Goal: Task Accomplishment & Management: Use online tool/utility

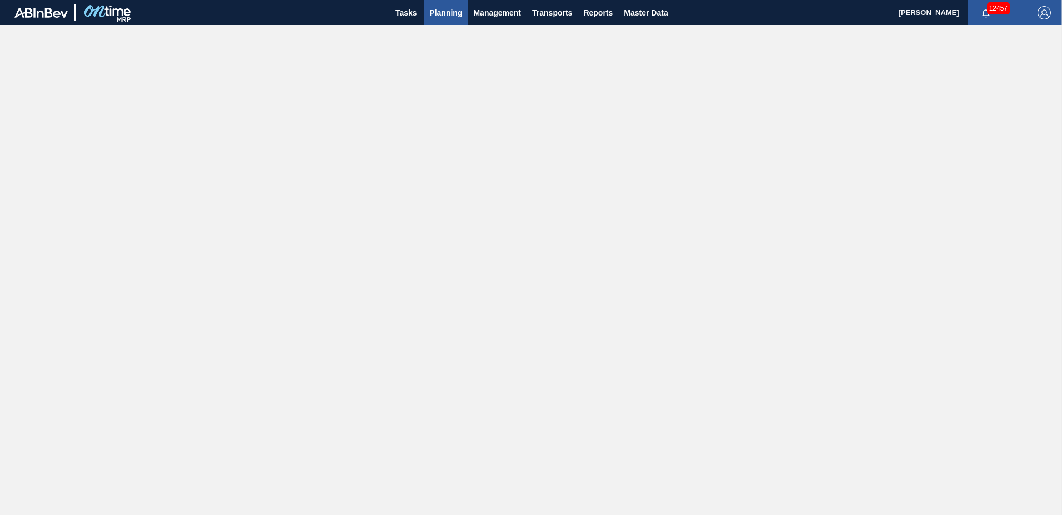
click at [452, 18] on span "Planning" at bounding box center [445, 12] width 33 height 13
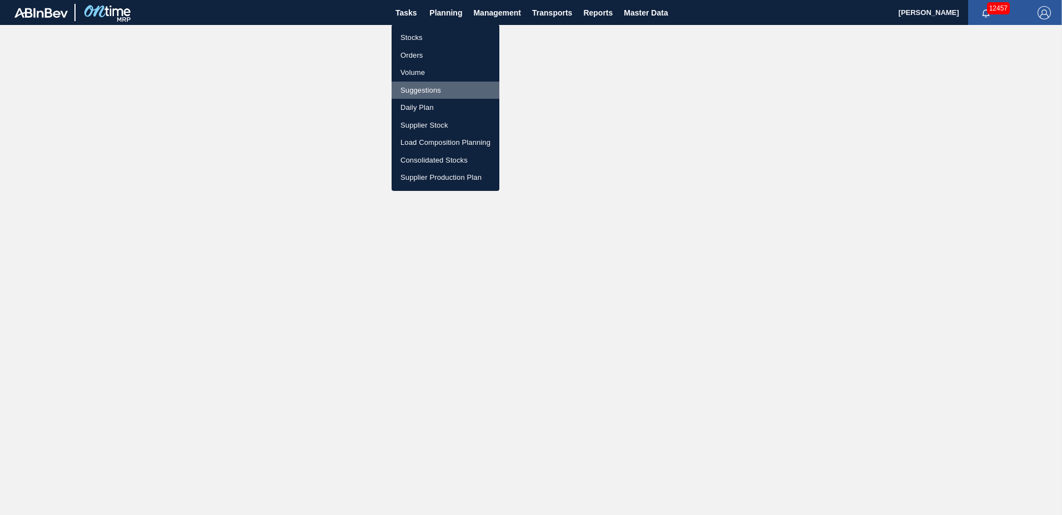
click at [428, 88] on li "Suggestions" at bounding box center [446, 91] width 108 height 18
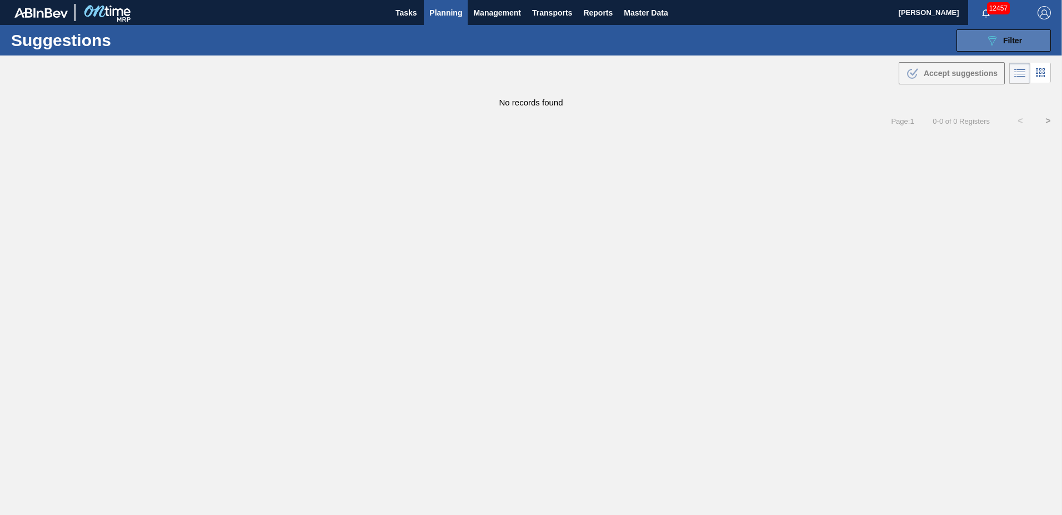
click at [1004, 41] on span "Filter" at bounding box center [1012, 40] width 19 height 9
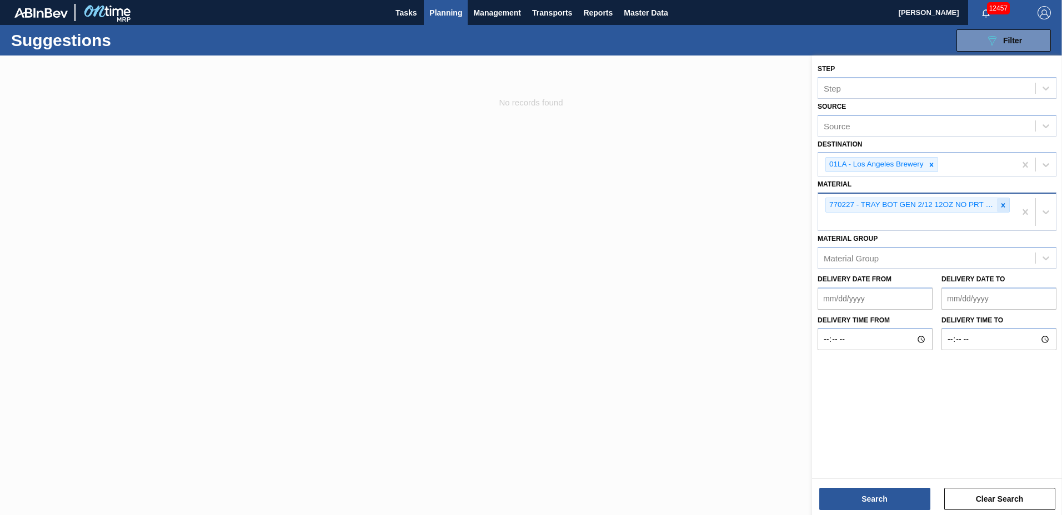
click at [1000, 204] on icon at bounding box center [1003, 206] width 8 height 8
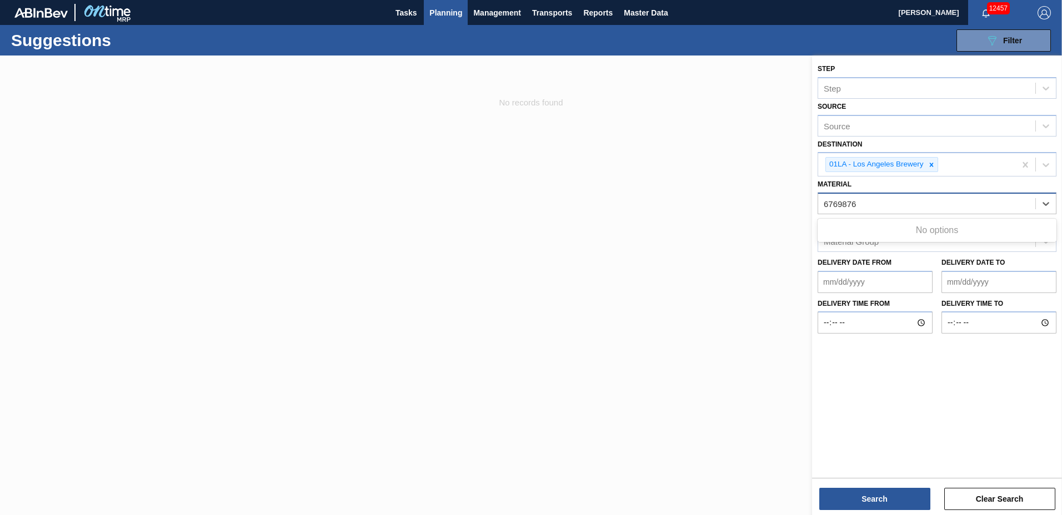
type input "676987"
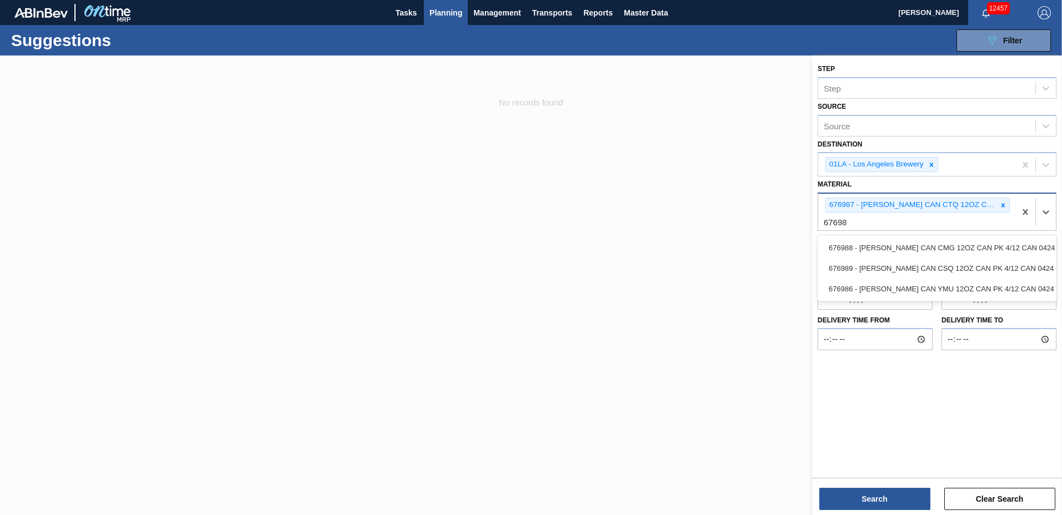
type input "676988"
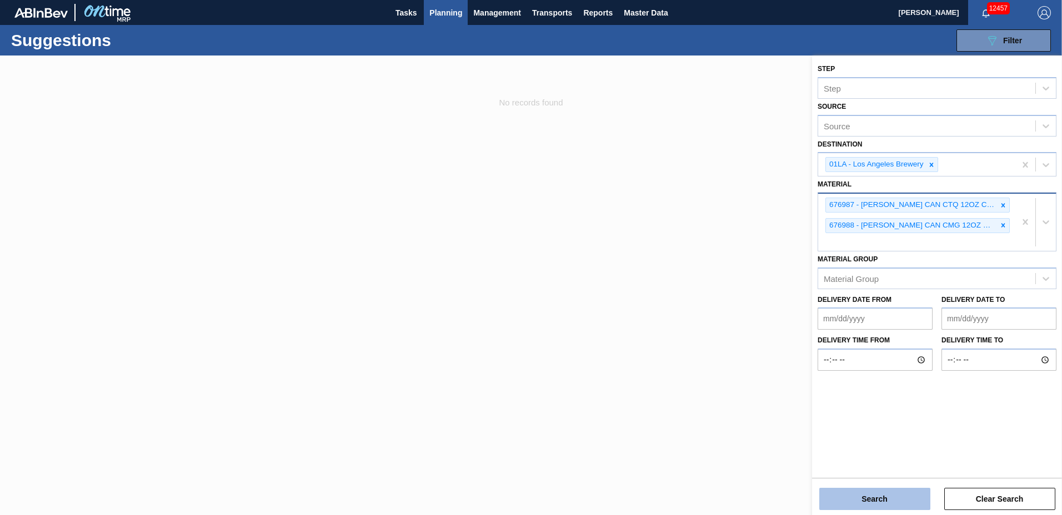
click at [873, 503] on button "Search" at bounding box center [874, 499] width 111 height 22
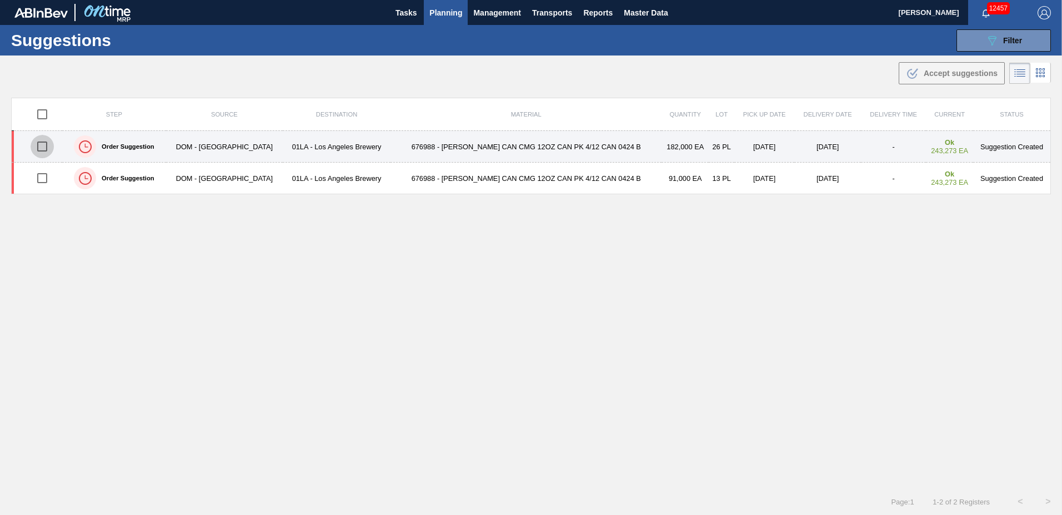
click at [46, 145] on input "checkbox" at bounding box center [42, 146] width 23 height 23
checkbox input "true"
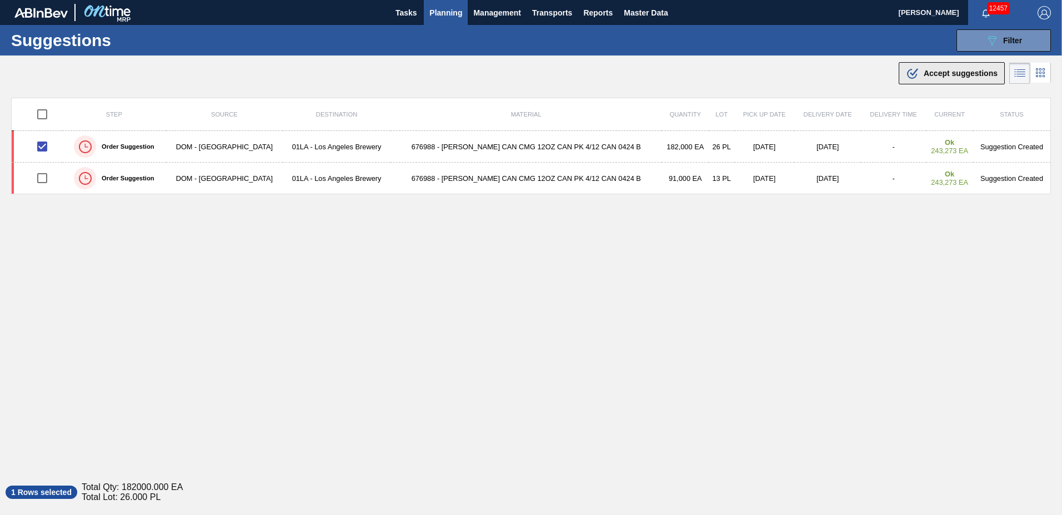
click at [943, 73] on span "Accept suggestions" at bounding box center [961, 73] width 74 height 9
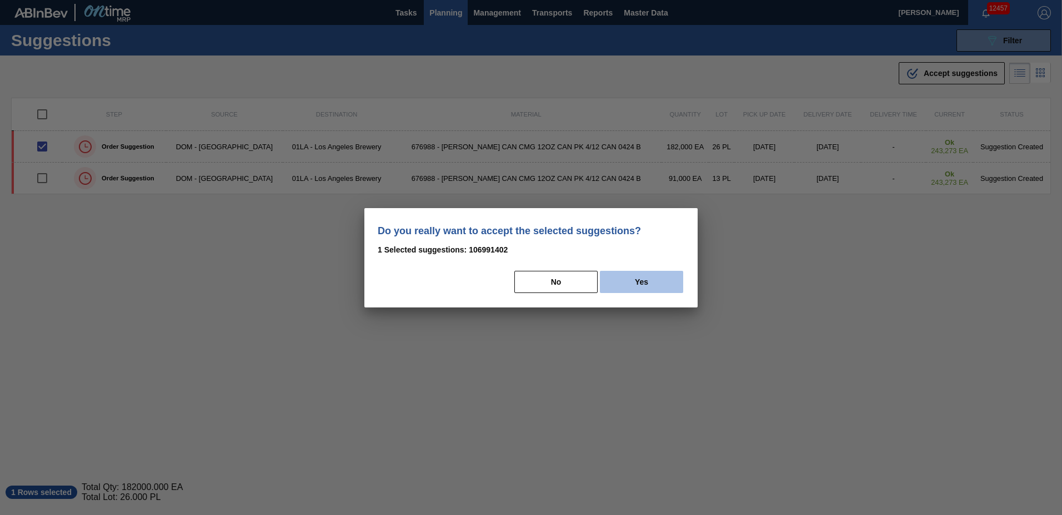
click at [615, 278] on button "Yes" at bounding box center [641, 282] width 83 height 22
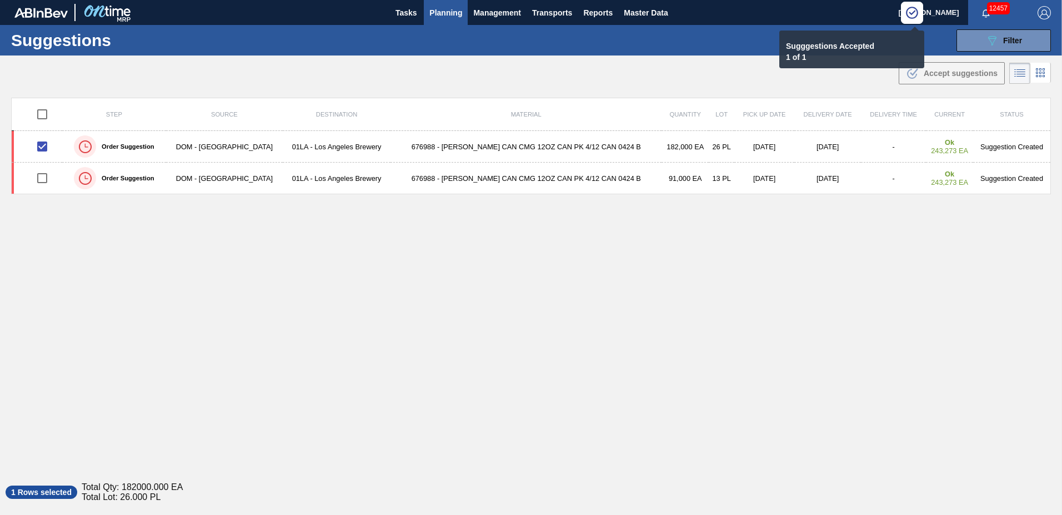
click at [444, 11] on span "Planning" at bounding box center [445, 12] width 33 height 13
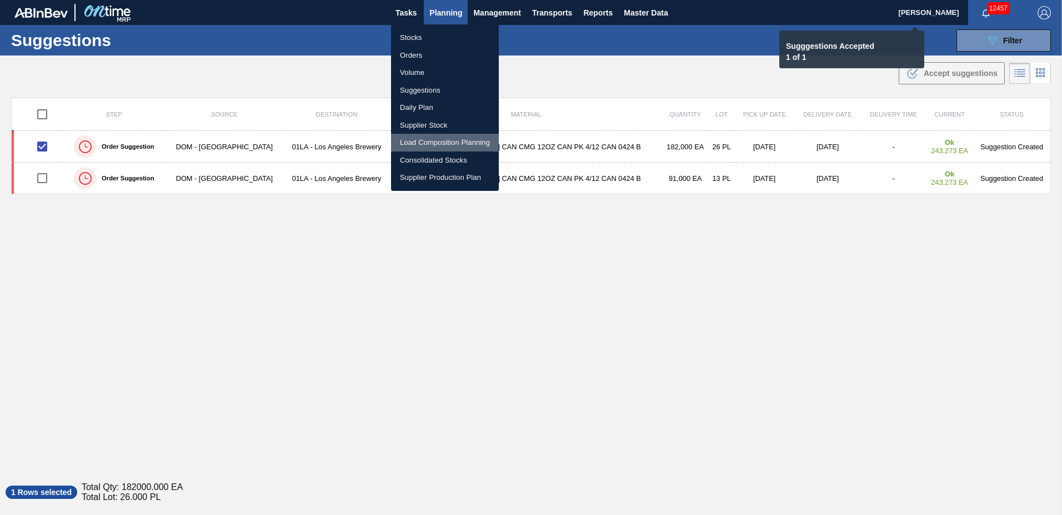
click at [427, 143] on li "Load Composition Planning" at bounding box center [445, 143] width 108 height 18
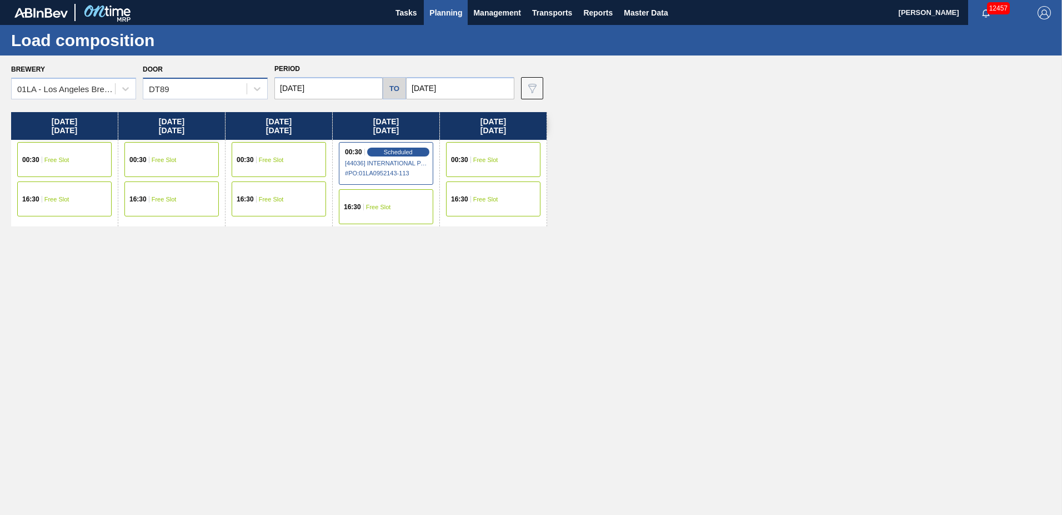
click at [181, 93] on div "DT89" at bounding box center [194, 89] width 103 height 16
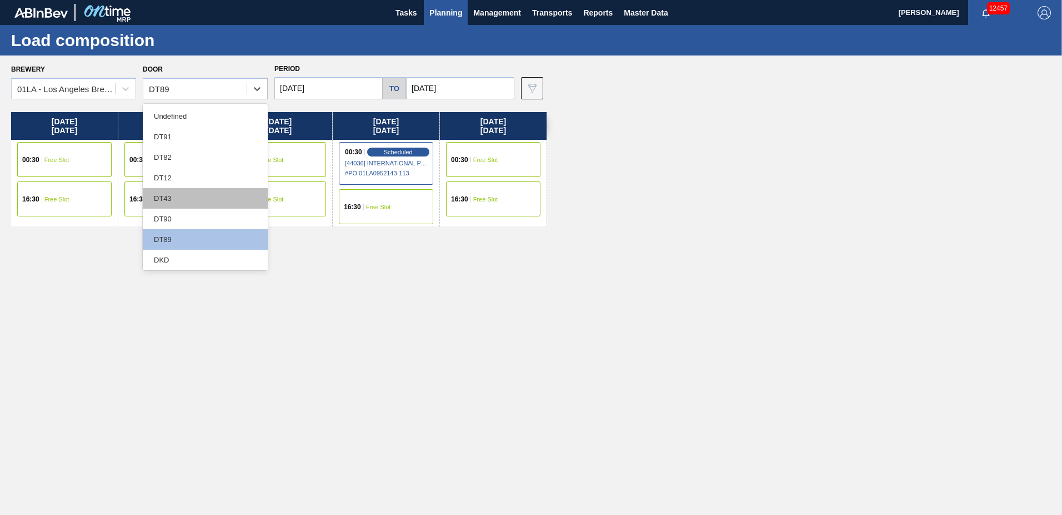
click at [180, 190] on div "DT43" at bounding box center [205, 198] width 125 height 21
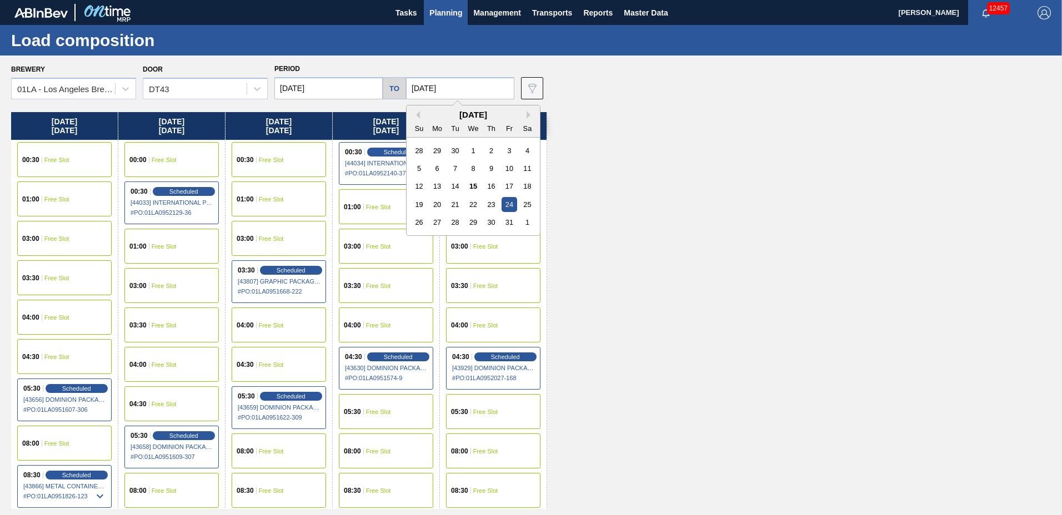
click at [467, 84] on input "[DATE]" at bounding box center [460, 88] width 108 height 22
click at [509, 219] on div "31" at bounding box center [509, 222] width 15 height 15
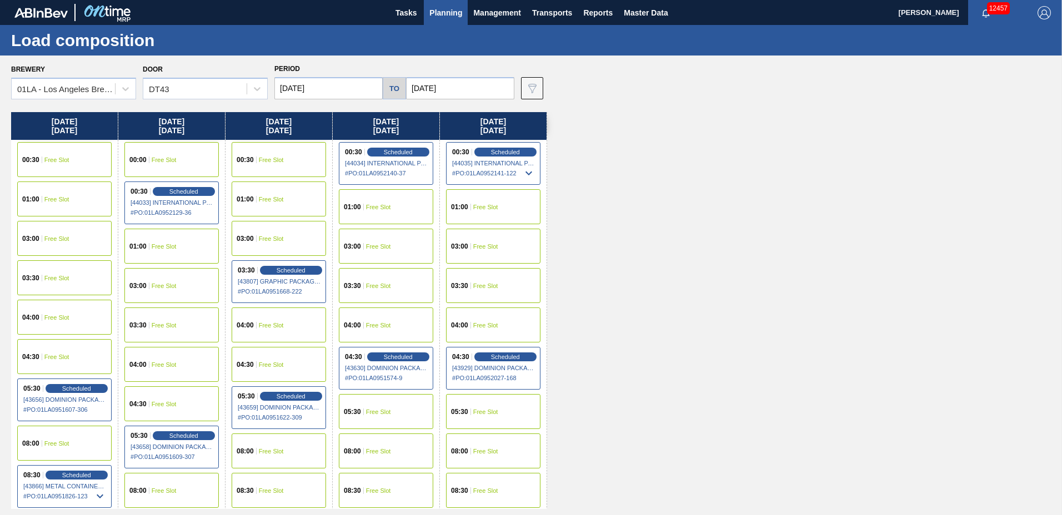
type input "[DATE]"
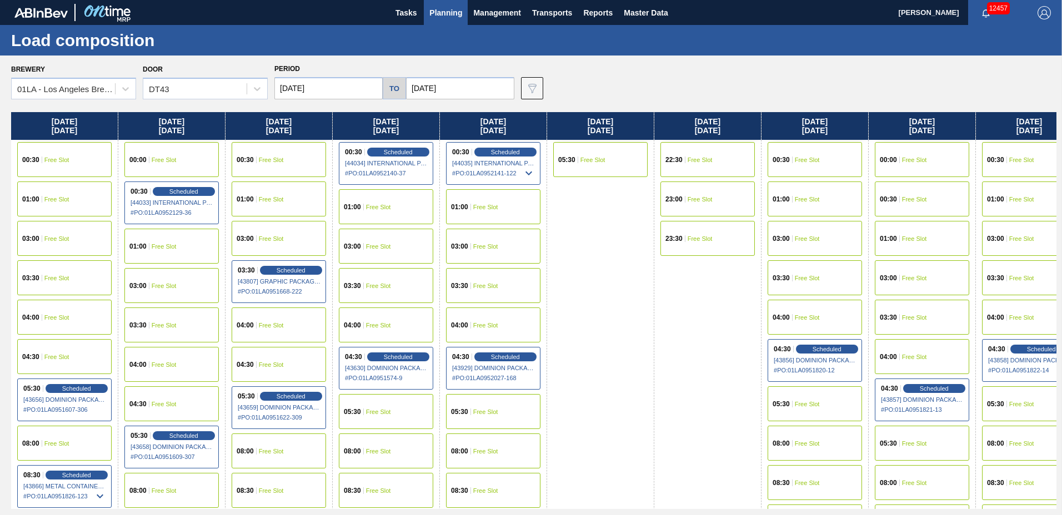
click at [303, 91] on input "[DATE]" at bounding box center [328, 88] width 108 height 22
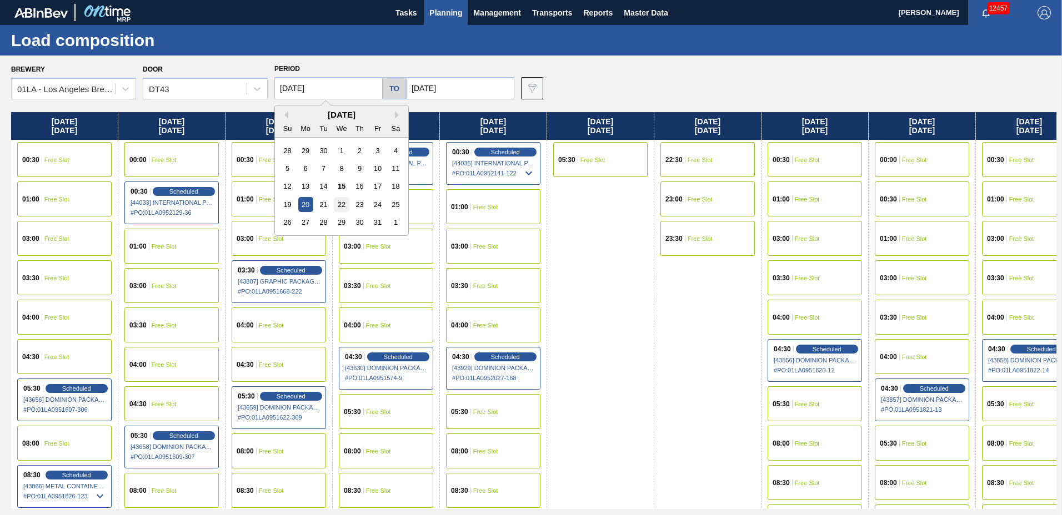
click at [348, 202] on div "22" at bounding box center [341, 204] width 15 height 15
type input "[DATE]"
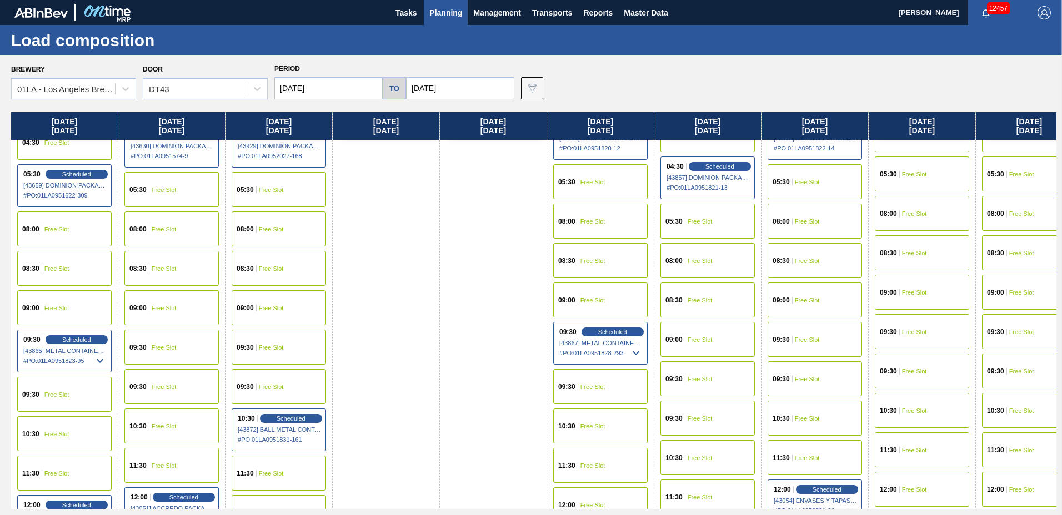
scroll to position [278, 0]
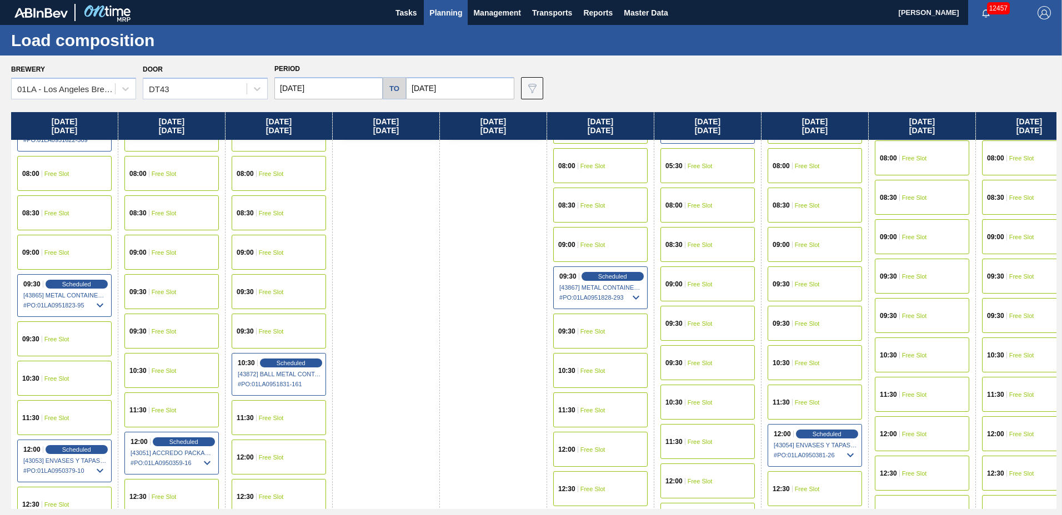
click at [904, 431] on span "Free Slot" at bounding box center [914, 434] width 25 height 7
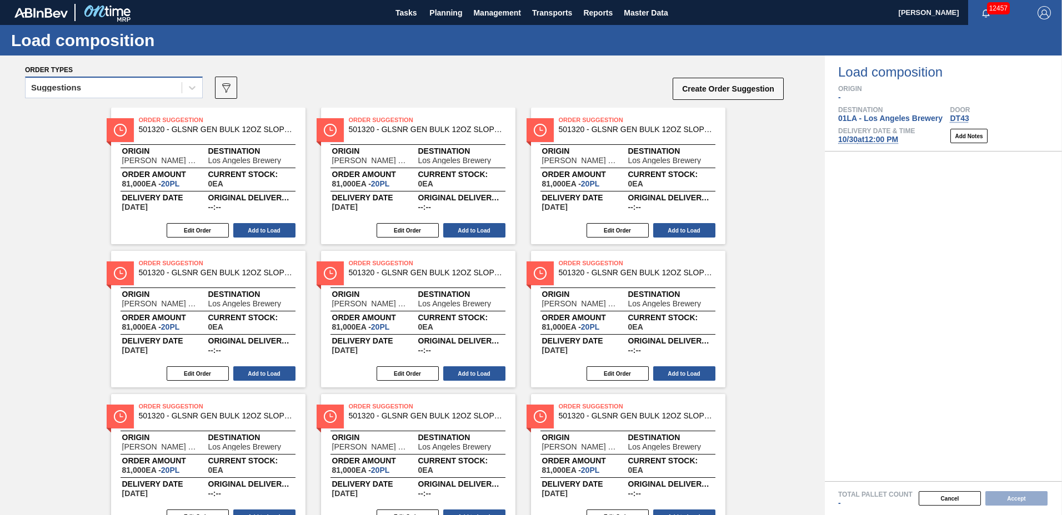
click at [77, 89] on div "Suggestions" at bounding box center [56, 88] width 50 height 8
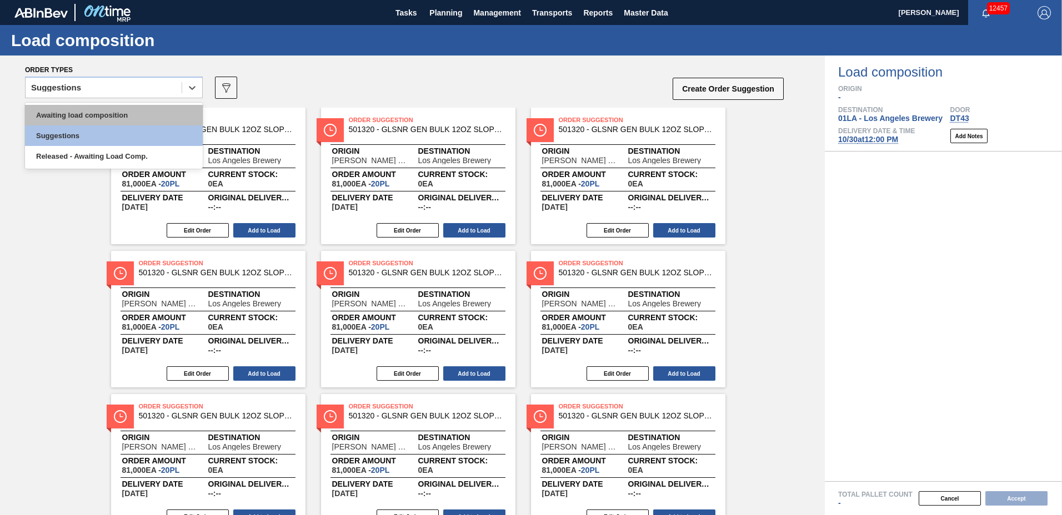
click at [79, 108] on div "Awaiting load composition" at bounding box center [114, 115] width 178 height 21
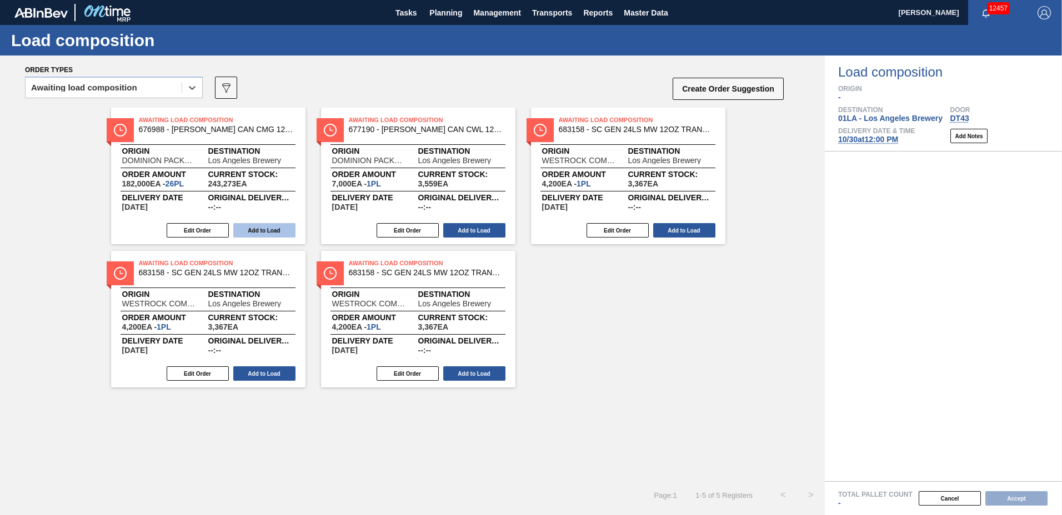
click at [244, 225] on button "Add to Load" at bounding box center [264, 230] width 62 height 14
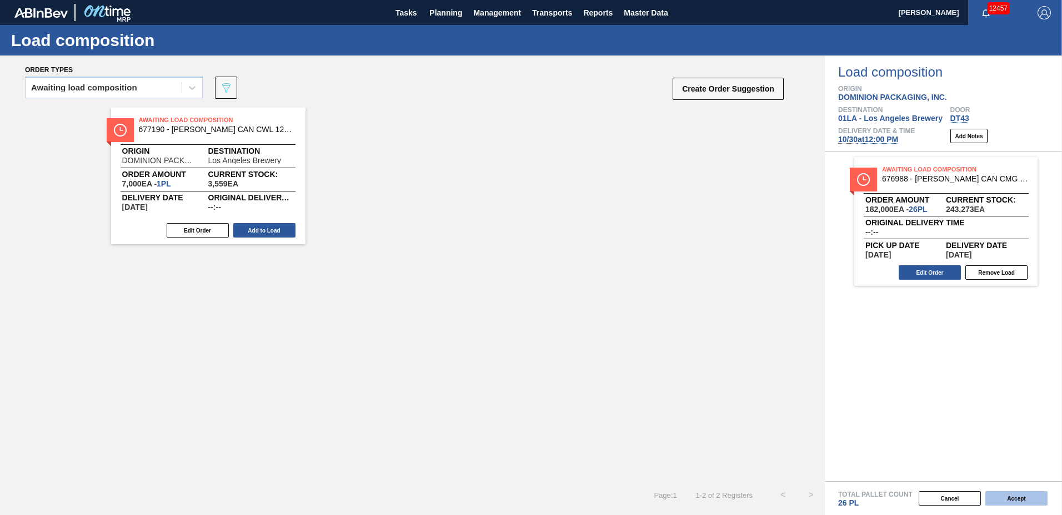
click at [1018, 496] on button "Accept" at bounding box center [1016, 499] width 62 height 14
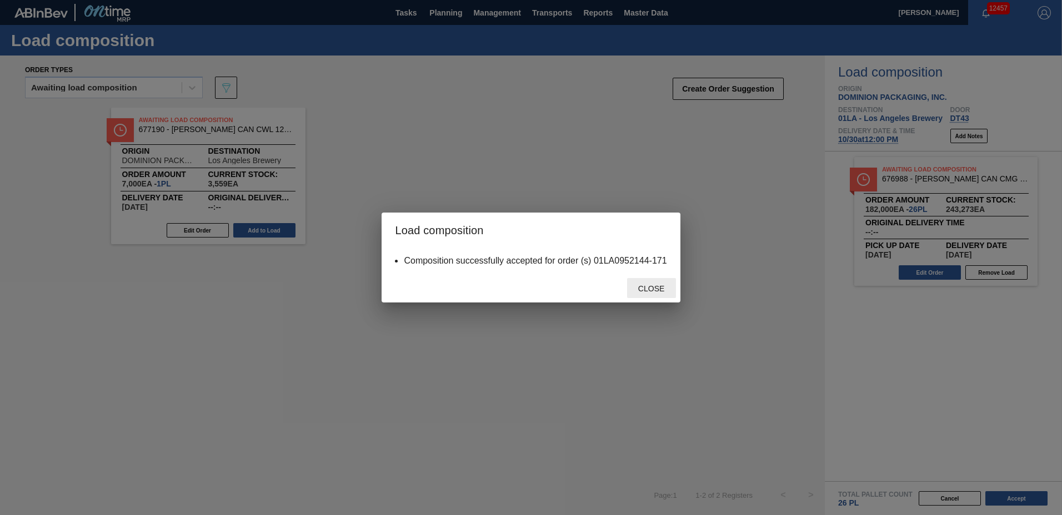
click at [655, 292] on span "Close" at bounding box center [651, 288] width 44 height 9
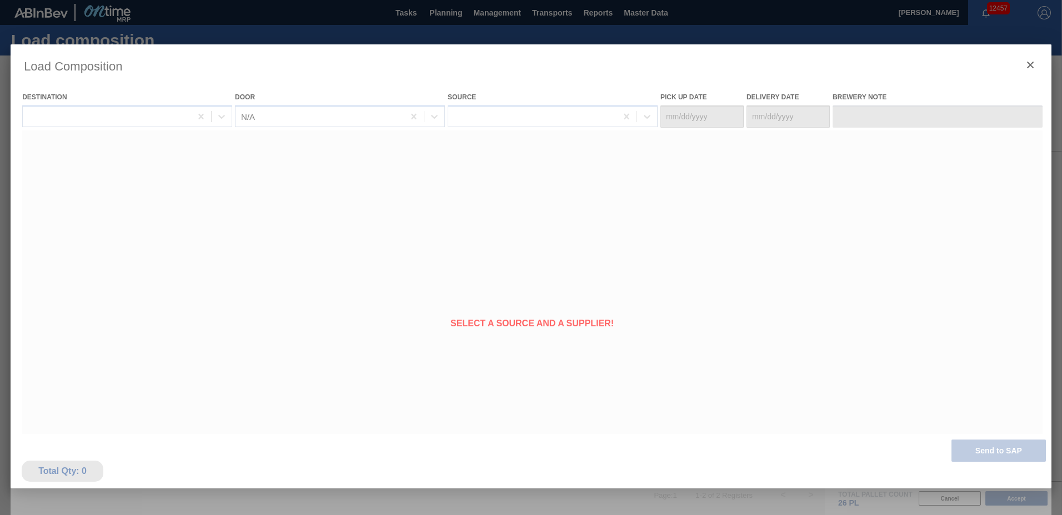
type Date "[DATE]"
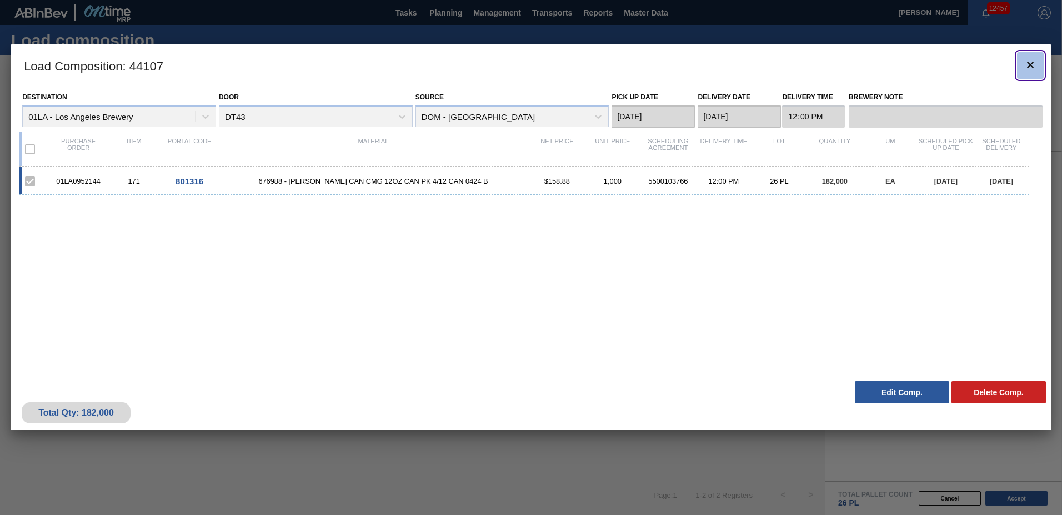
click at [1026, 68] on icon "botão de ícone" at bounding box center [1030, 64] width 13 height 13
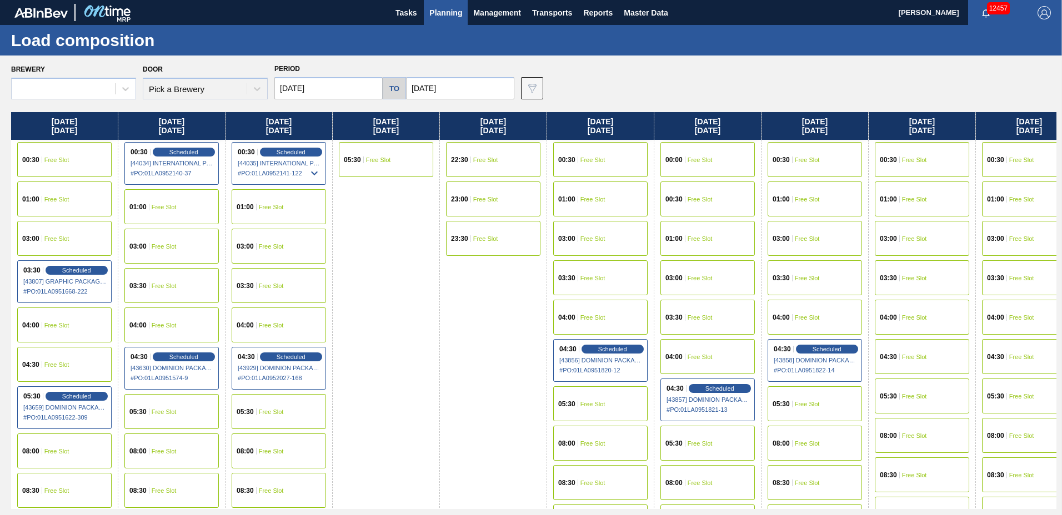
click at [458, 12] on span "Planning" at bounding box center [445, 12] width 33 height 13
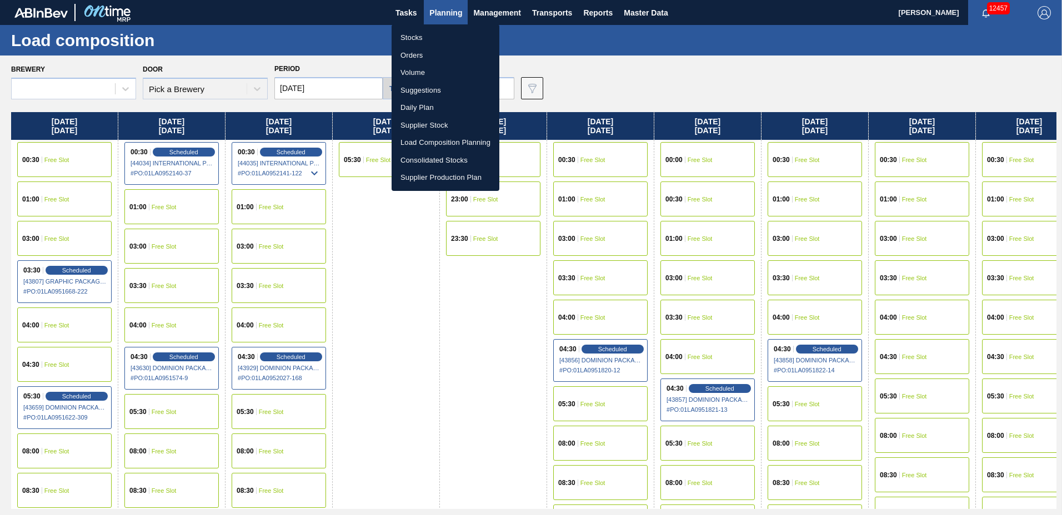
click at [452, 88] on li "Suggestions" at bounding box center [446, 91] width 108 height 18
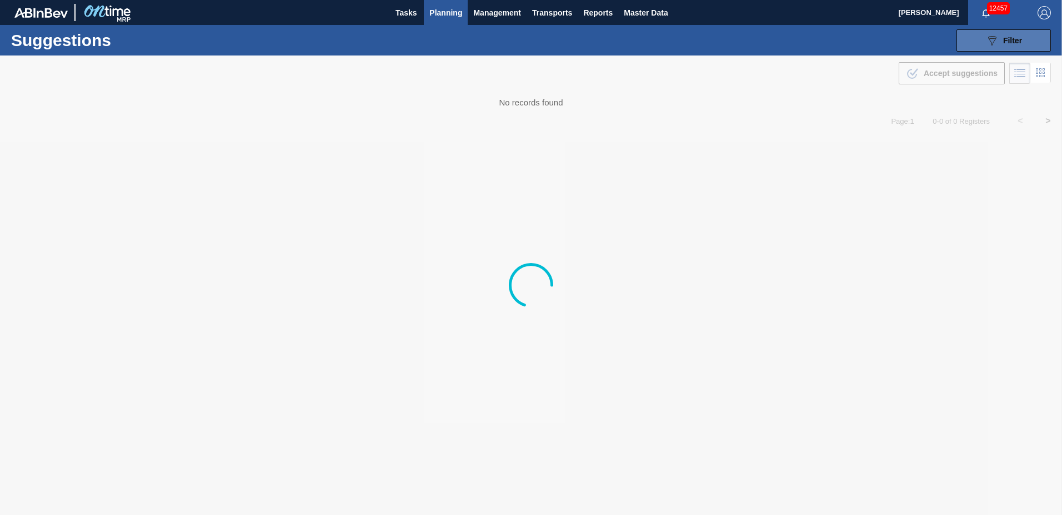
click at [1000, 35] on div "089F7B8B-B2A5-4AFE-B5C0-19BA573D28AC Filter" at bounding box center [1003, 40] width 37 height 13
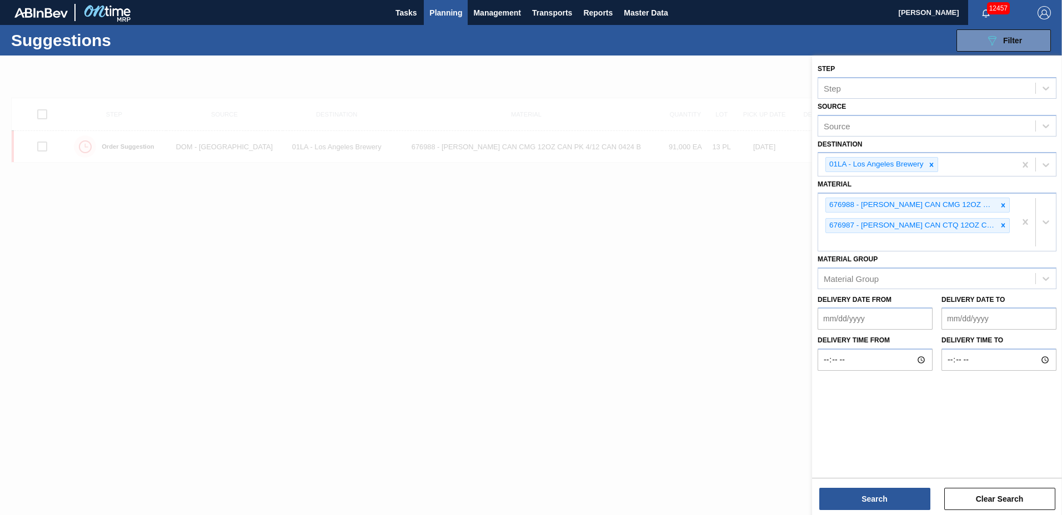
click at [980, 316] on to "Delivery Date to" at bounding box center [998, 319] width 115 height 22
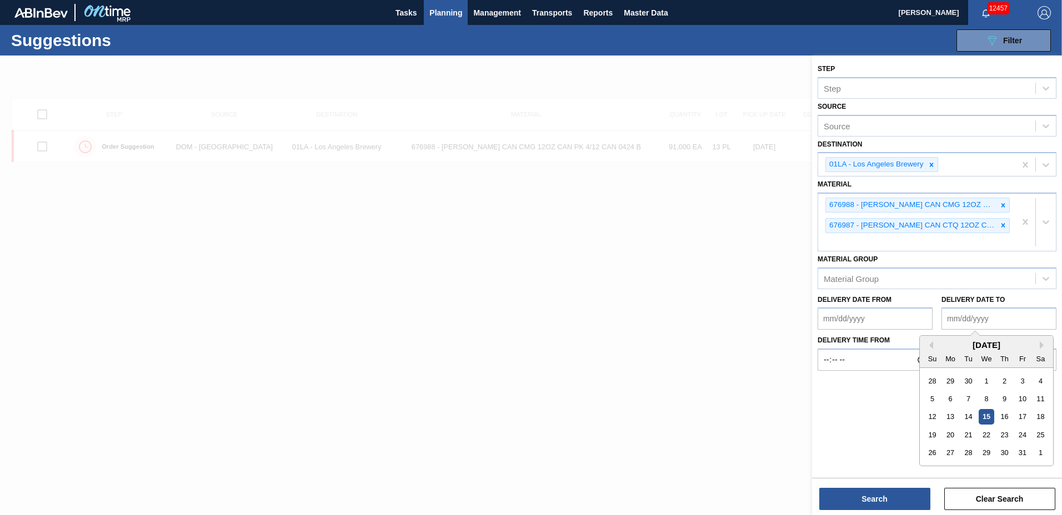
type to "[DATE]"
click at [880, 497] on button "Search" at bounding box center [874, 499] width 111 height 22
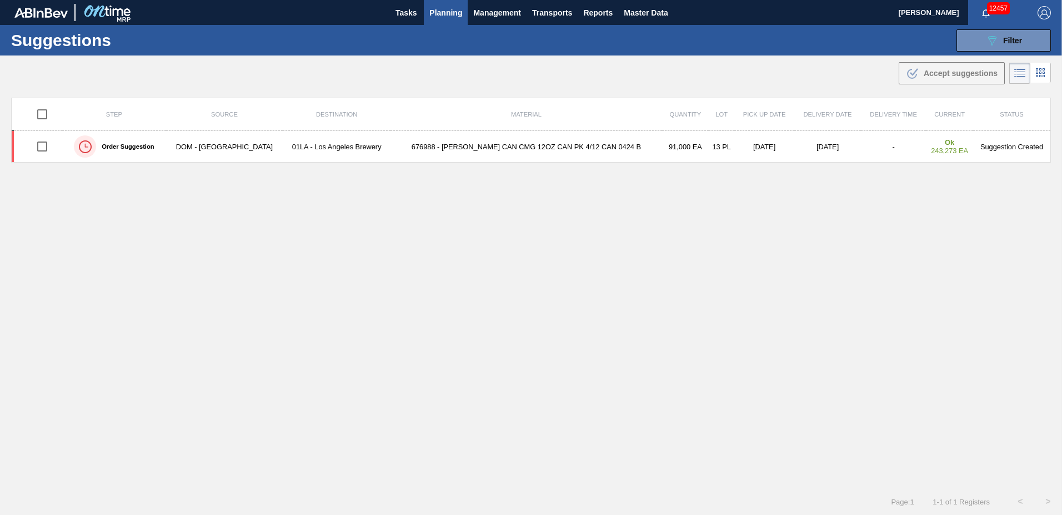
click at [446, 12] on span "Planning" at bounding box center [445, 12] width 33 height 13
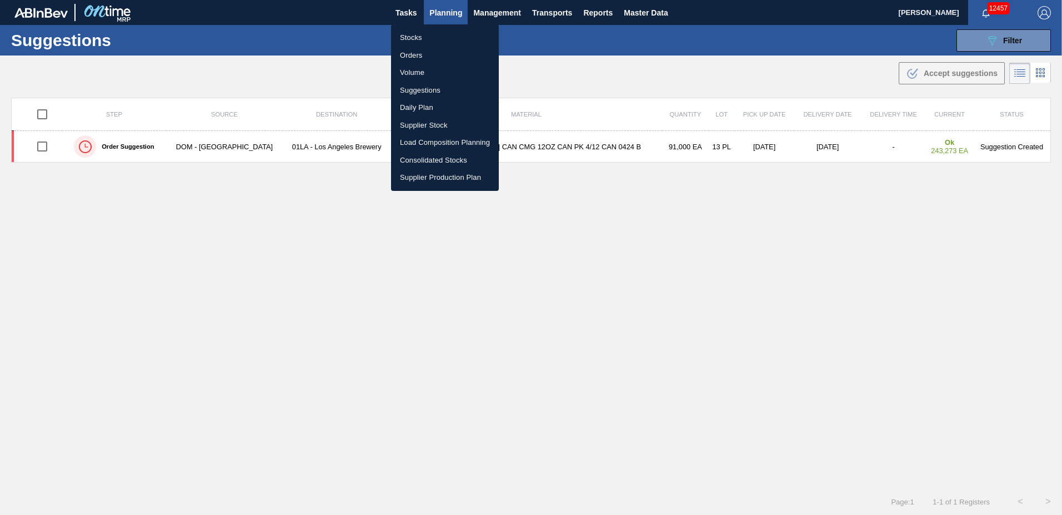
click at [449, 142] on li "Load Composition Planning" at bounding box center [445, 143] width 108 height 18
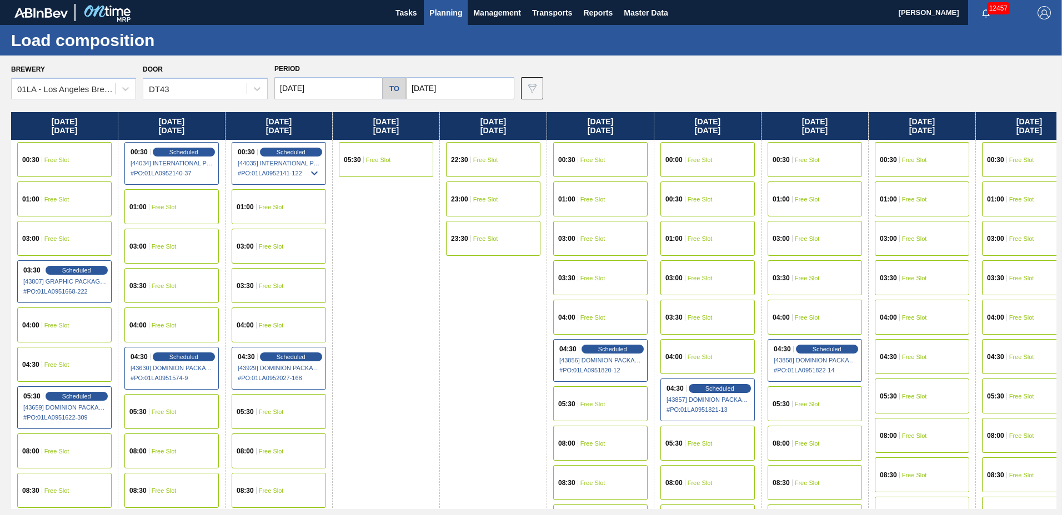
click at [1012, 400] on div "05:30 Free Slot" at bounding box center [1029, 396] width 94 height 35
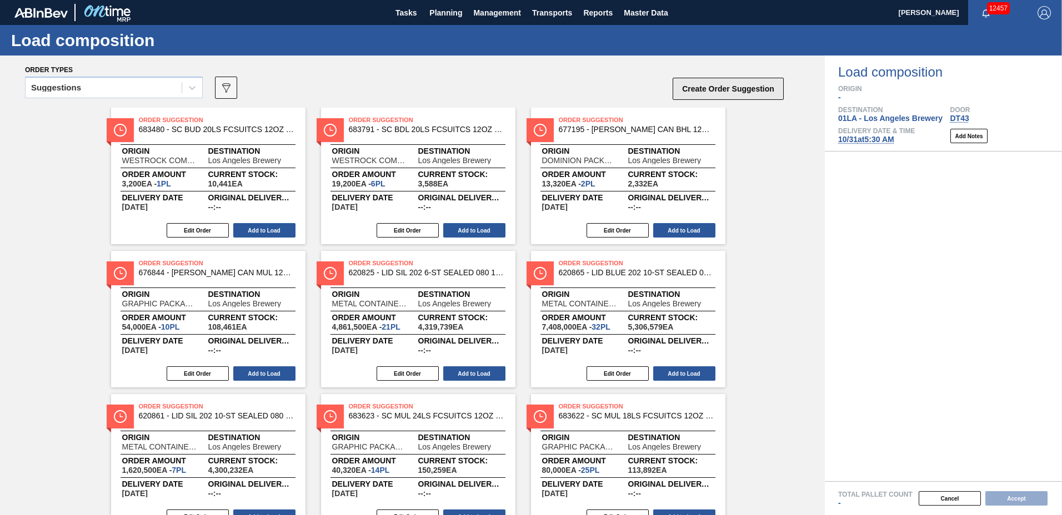
click at [738, 92] on button "Create Order Suggestion" at bounding box center [728, 89] width 111 height 22
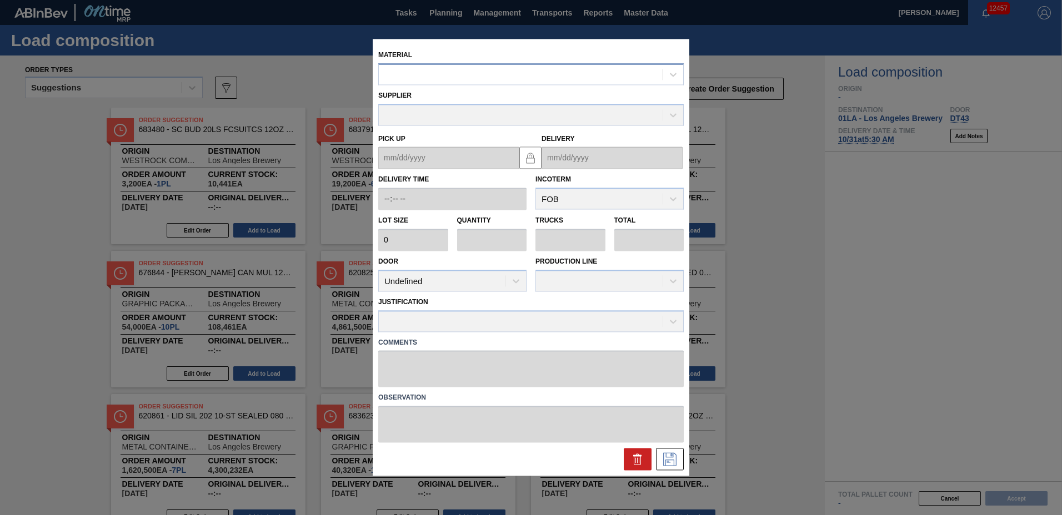
click at [614, 75] on div at bounding box center [521, 75] width 284 height 16
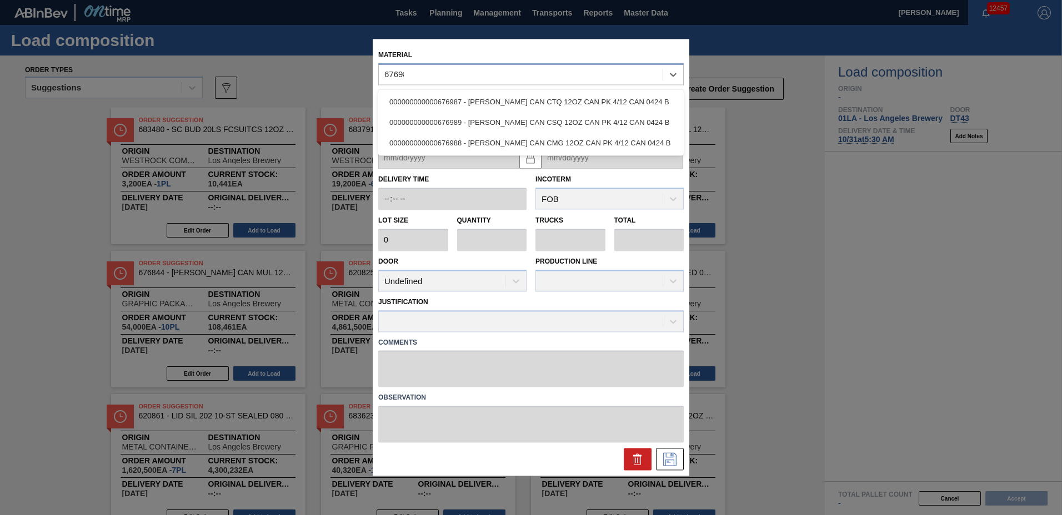
type input "676987"
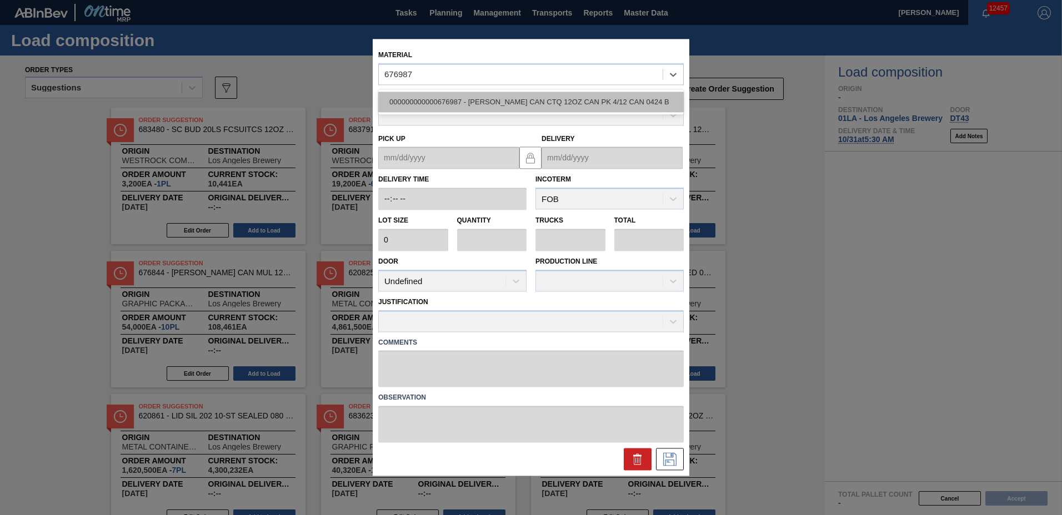
click at [556, 96] on div "000000000000676987 - [PERSON_NAME] CAN CTQ 12OZ CAN PK 4/12 CAN 0424 B" at bounding box center [530, 102] width 305 height 21
type input "7,000"
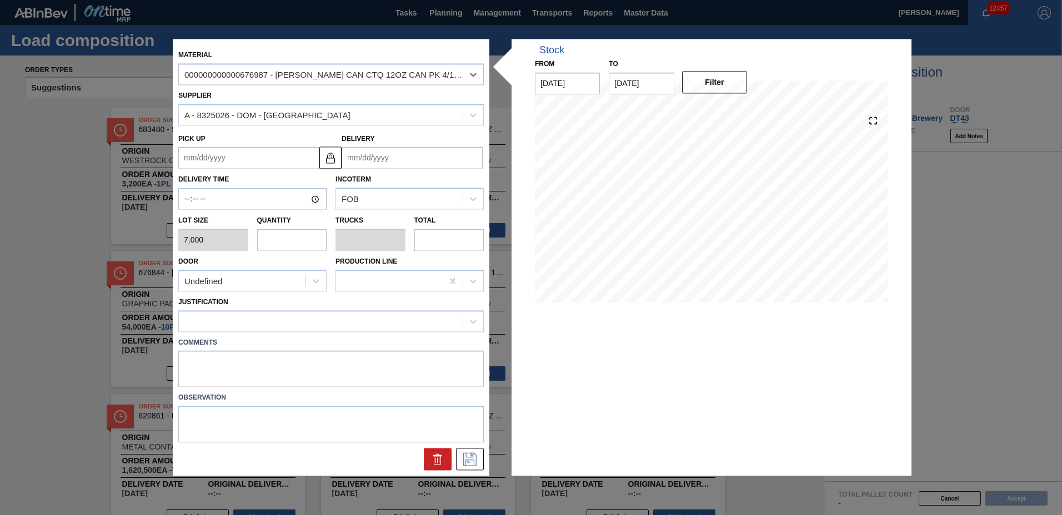
click at [356, 158] on input "Delivery" at bounding box center [412, 158] width 141 height 22
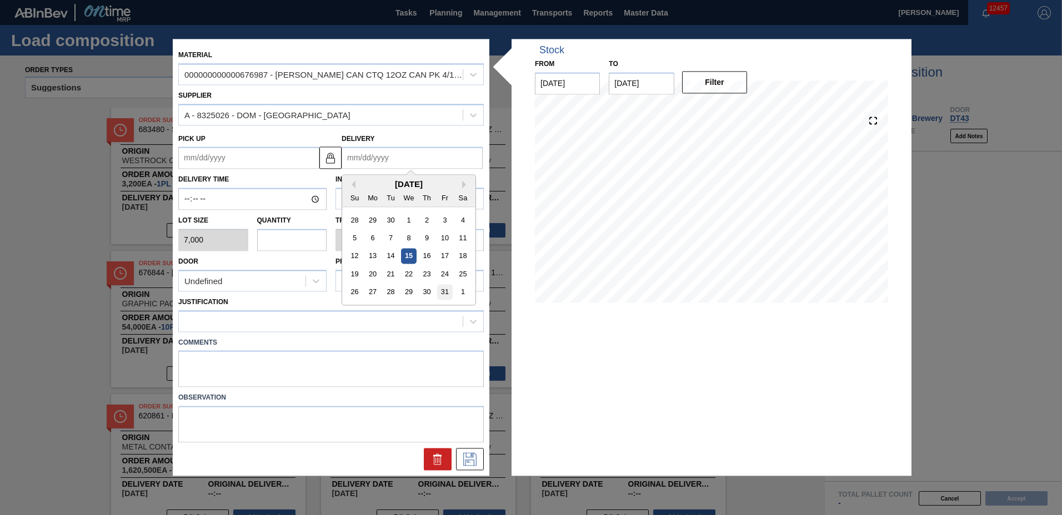
click at [451, 289] on div "31" at bounding box center [444, 292] width 15 height 15
type up "[DATE]"
type input "[DATE]"
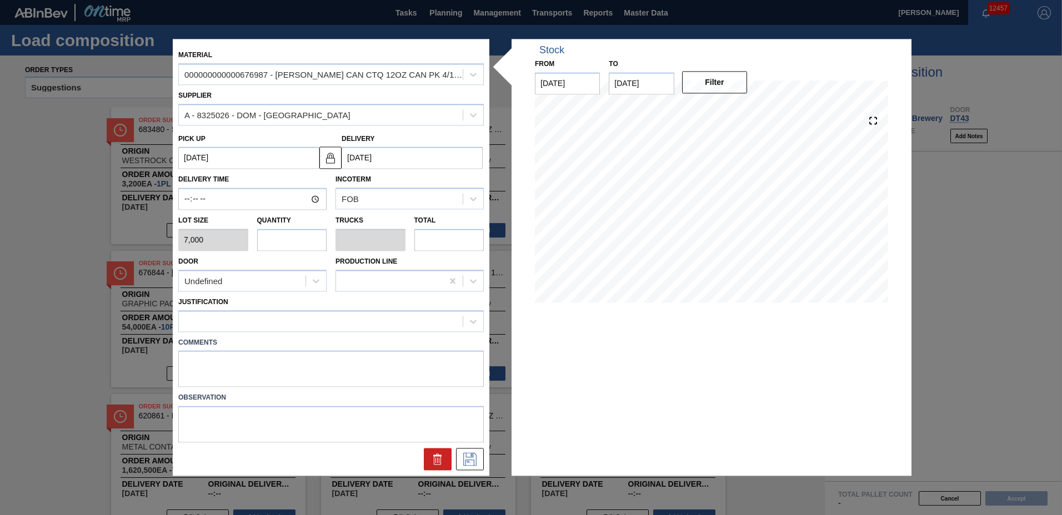
click at [299, 237] on input "text" at bounding box center [292, 240] width 70 height 22
type input "2"
type input "0.077"
type input "14,000"
type input "265"
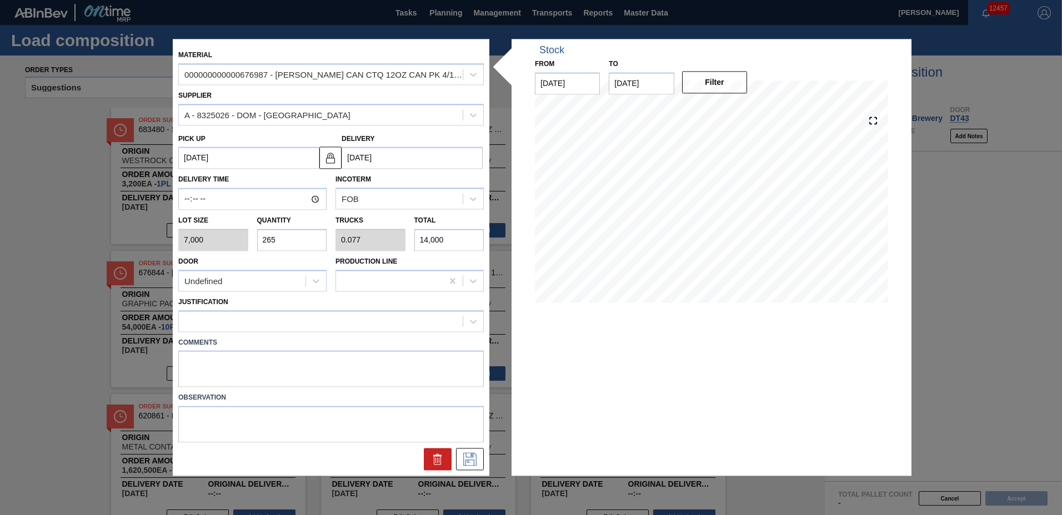
type input "10.192"
type input "1,855,000"
type input "26"
type input "1"
type input "182,000"
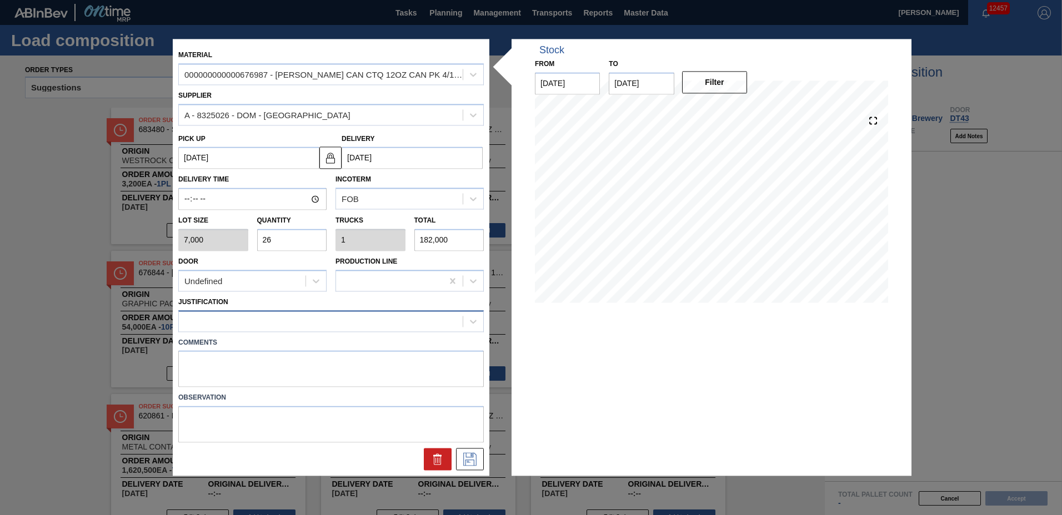
type input "26"
click at [298, 315] on div at bounding box center [321, 321] width 284 height 16
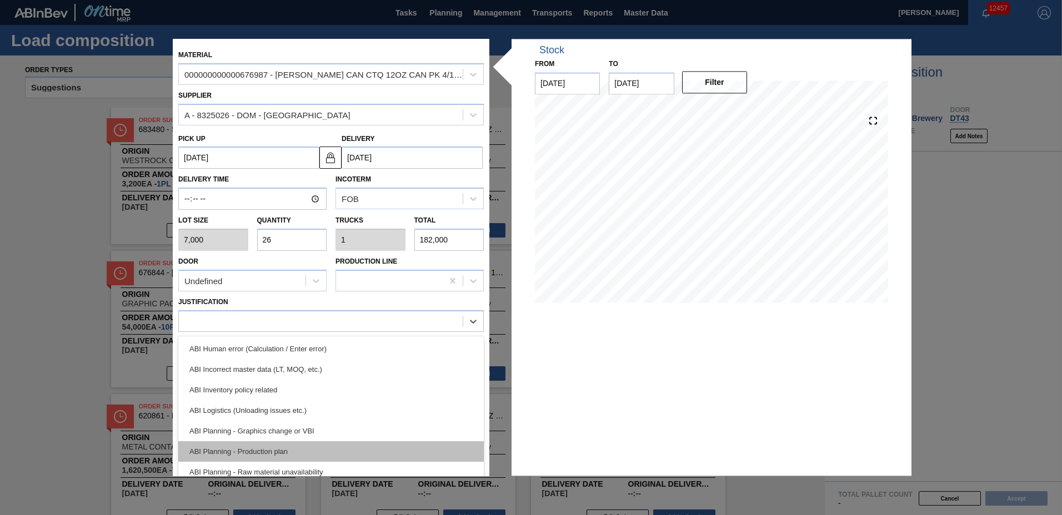
click at [277, 448] on div "ABI Planning - Production plan" at bounding box center [330, 452] width 305 height 21
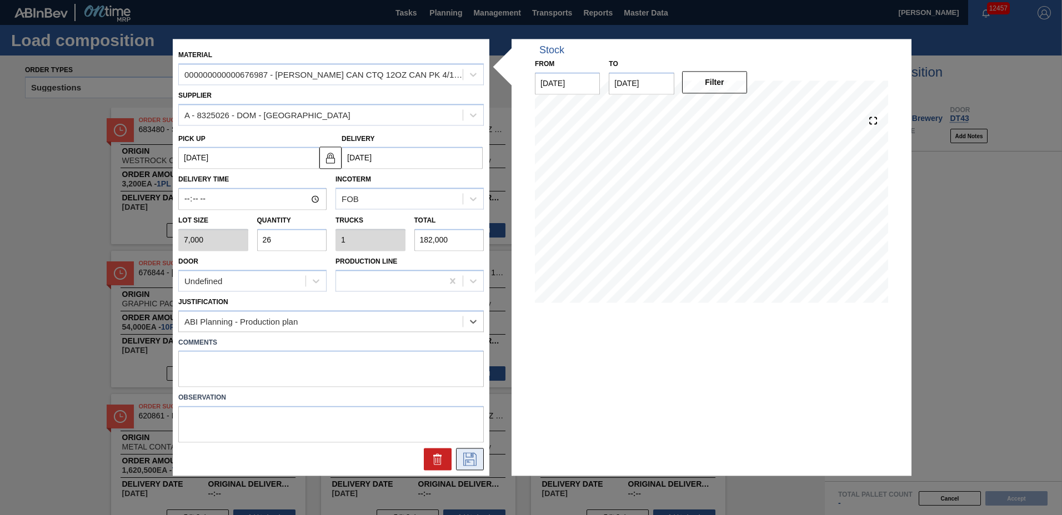
click at [468, 457] on icon at bounding box center [470, 459] width 18 height 13
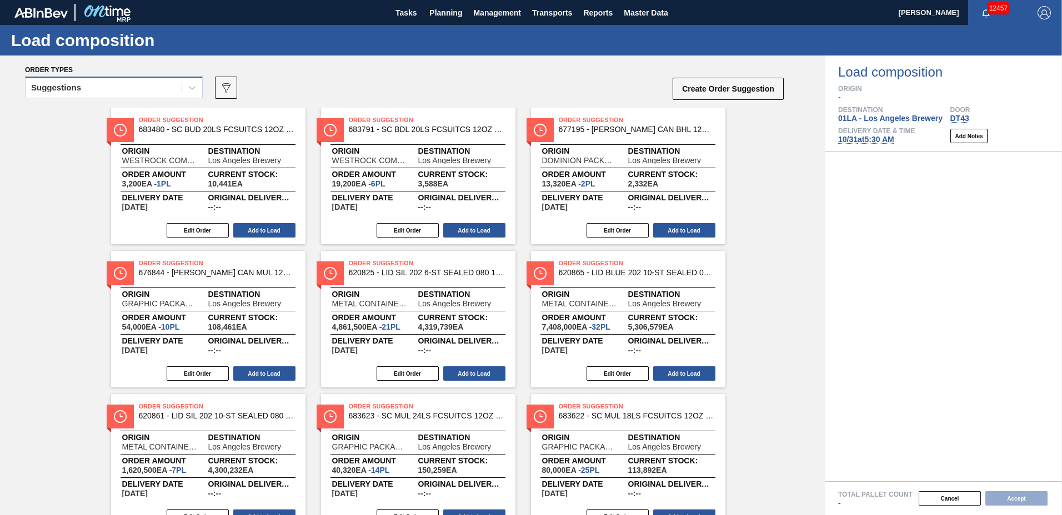
click at [67, 87] on div "Suggestions" at bounding box center [56, 88] width 50 height 8
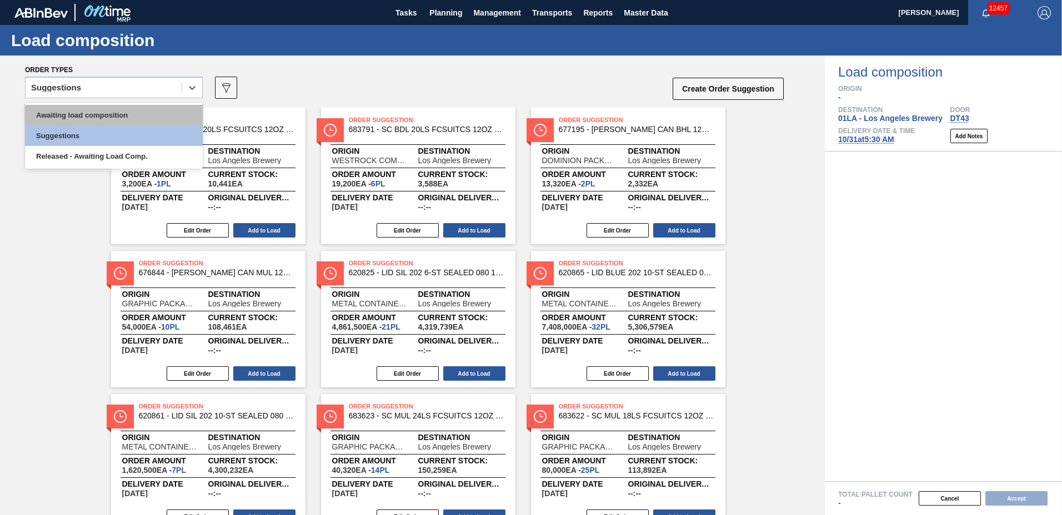
click at [84, 112] on div "Awaiting load composition" at bounding box center [114, 115] width 178 height 21
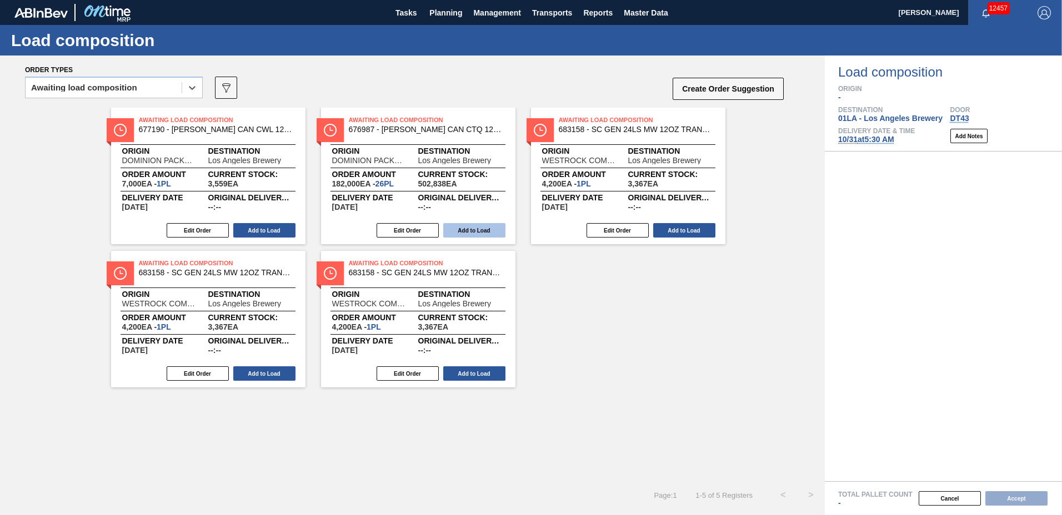
click at [463, 225] on button "Add to Load" at bounding box center [474, 230] width 62 height 14
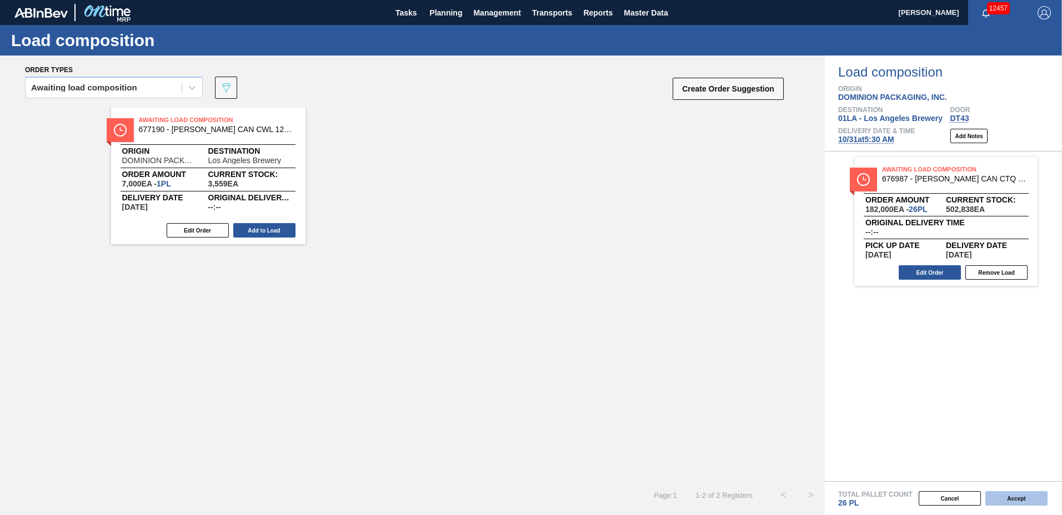
click at [1005, 497] on button "Accept" at bounding box center [1016, 499] width 62 height 14
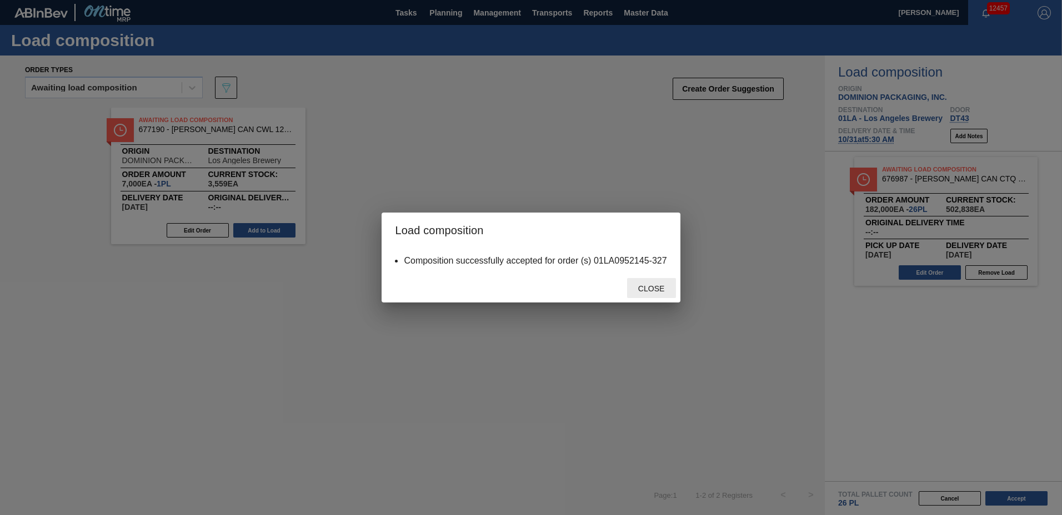
click at [653, 283] on div "Close" at bounding box center [651, 288] width 49 height 21
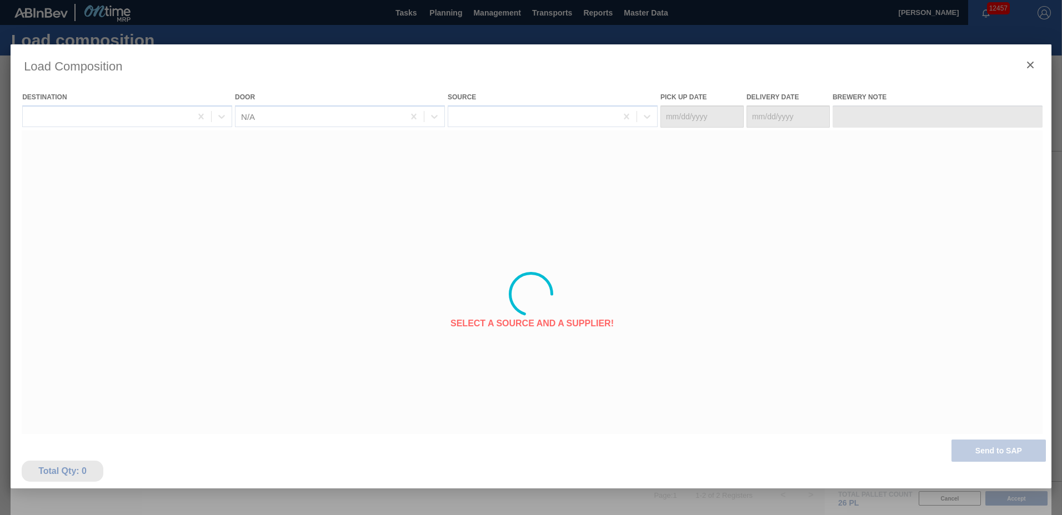
type Date "[DATE]"
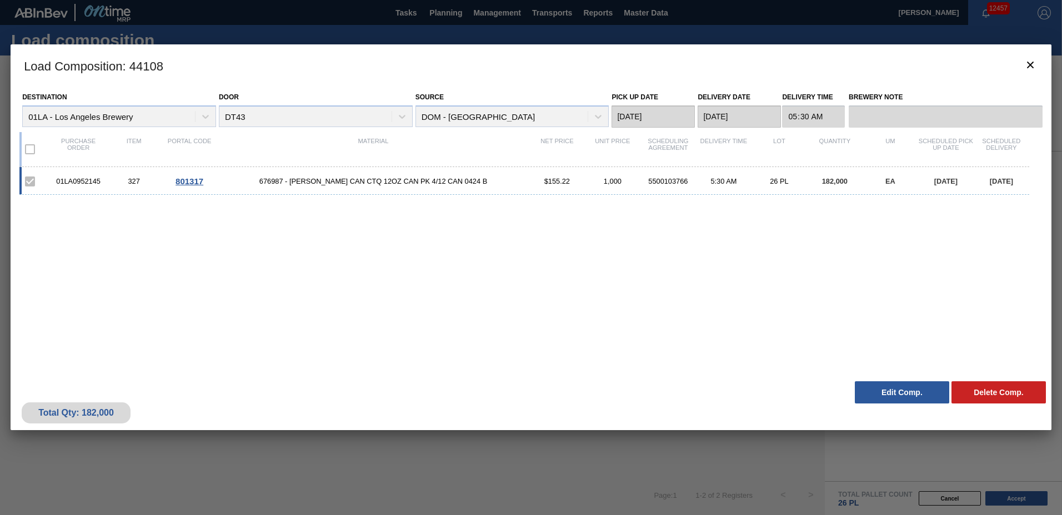
click at [454, 183] on span "676987 - [PERSON_NAME] CAN CTQ 12OZ CAN PK 4/12 CAN 0424 B" at bounding box center [373, 181] width 312 height 8
click at [453, 183] on span "676987 - [PERSON_NAME] CAN CTQ 12OZ CAN PK 4/12 CAN 0424 B" at bounding box center [373, 181] width 312 height 8
click at [1026, 69] on icon "botão de ícone" at bounding box center [1030, 64] width 13 height 13
